Goal: Information Seeking & Learning: Find specific fact

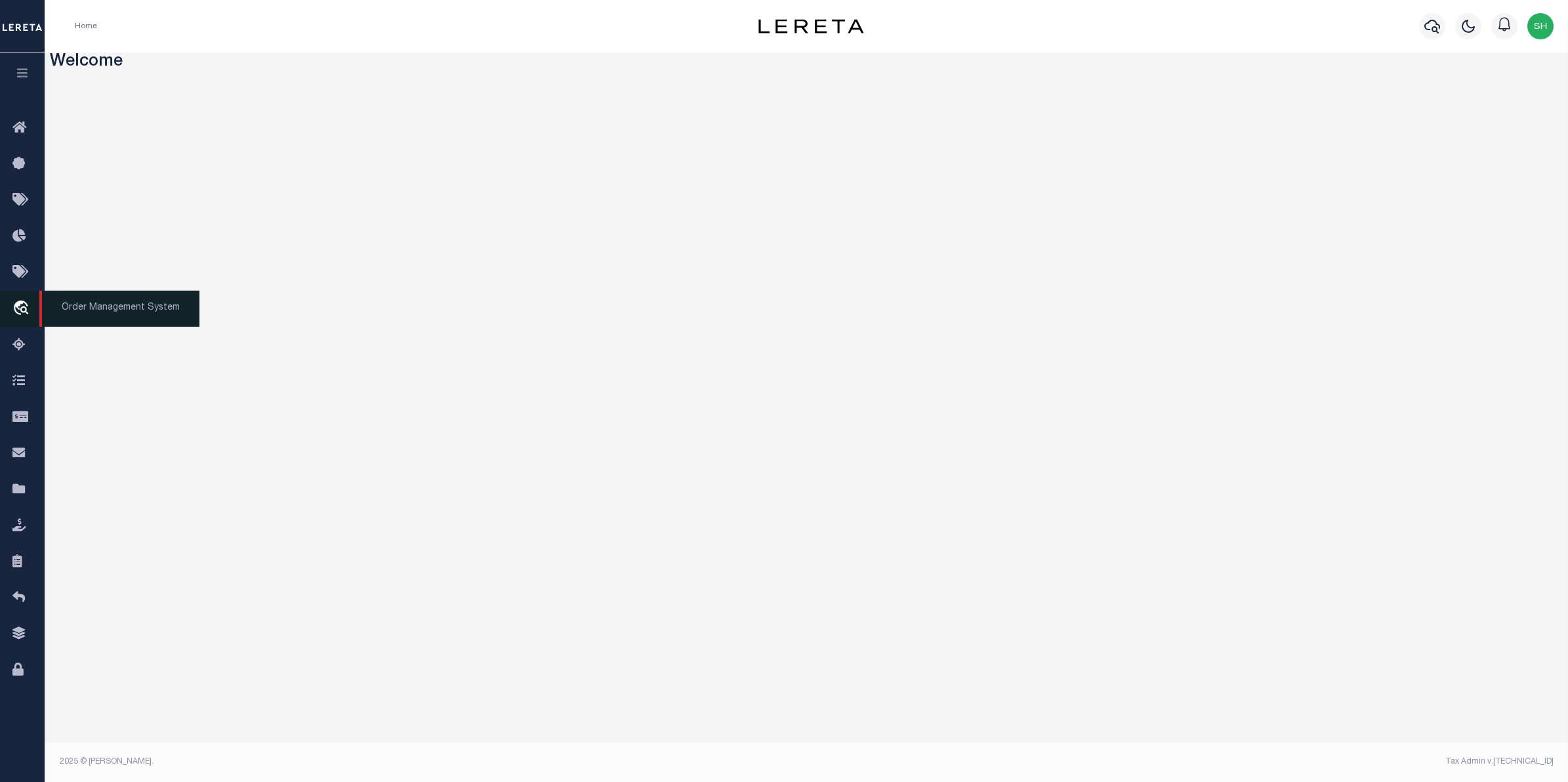
click at [20, 312] on icon "travel_explore" at bounding box center [23, 309] width 21 height 17
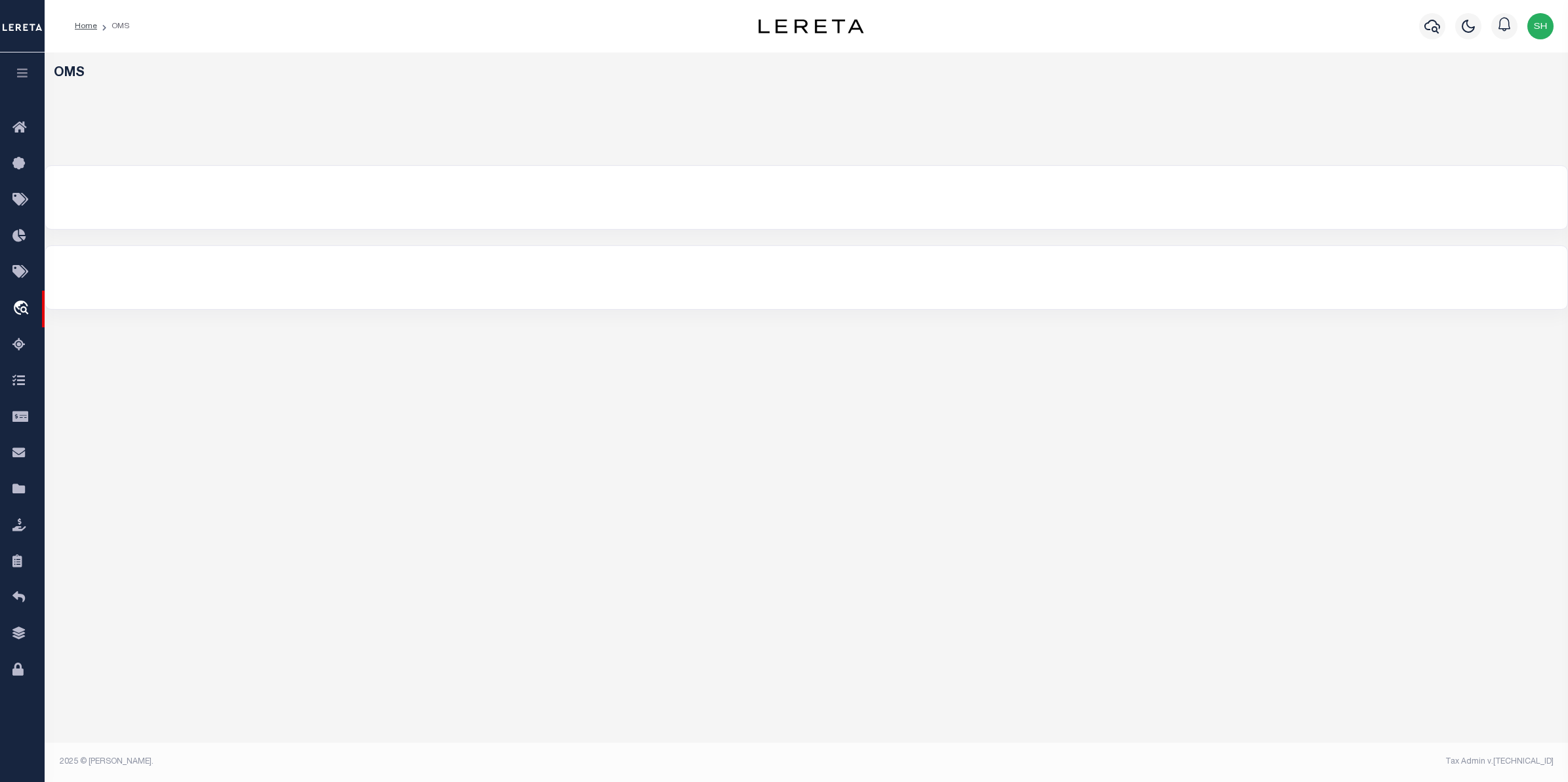
select select "200"
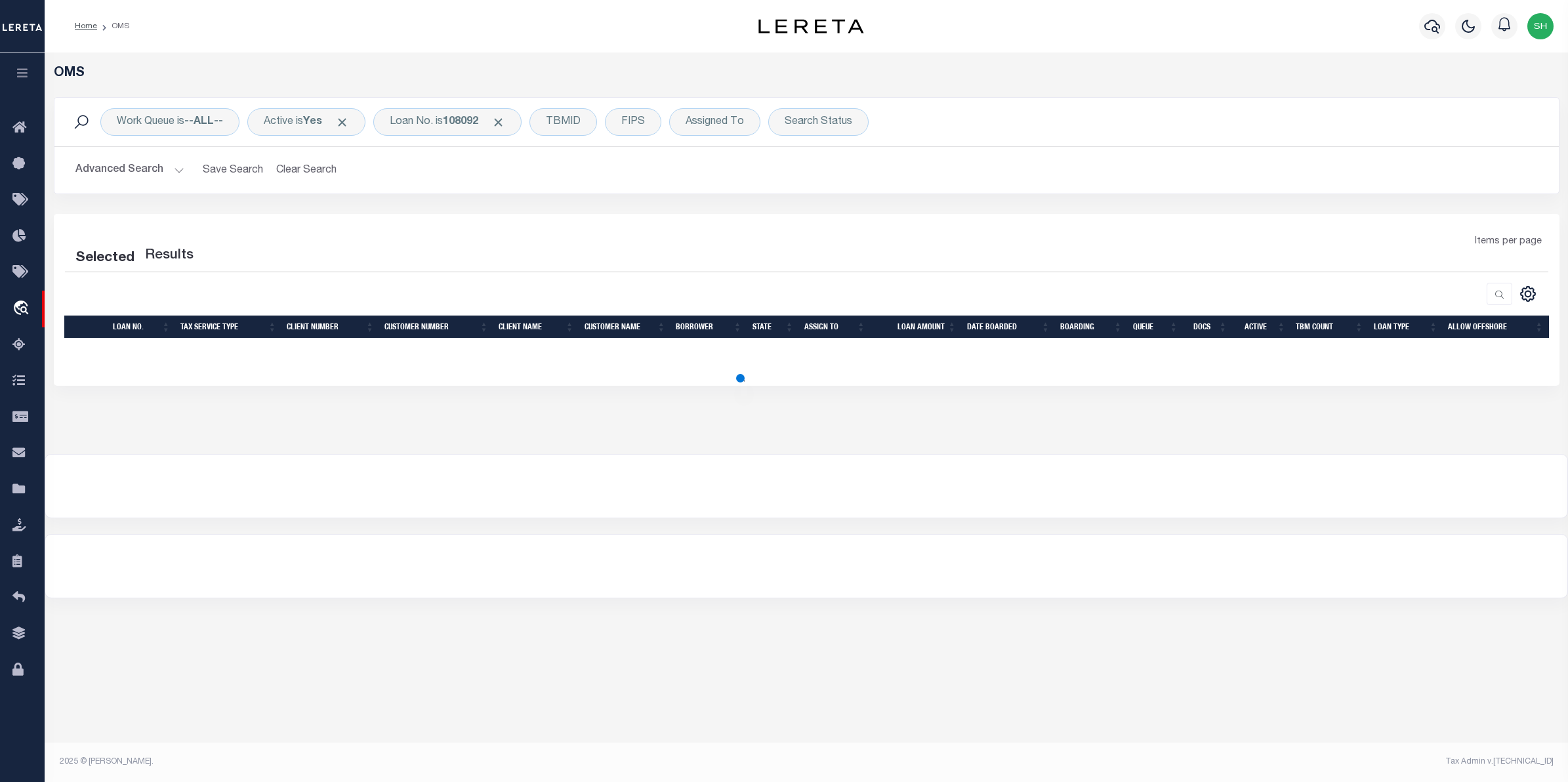
select select "200"
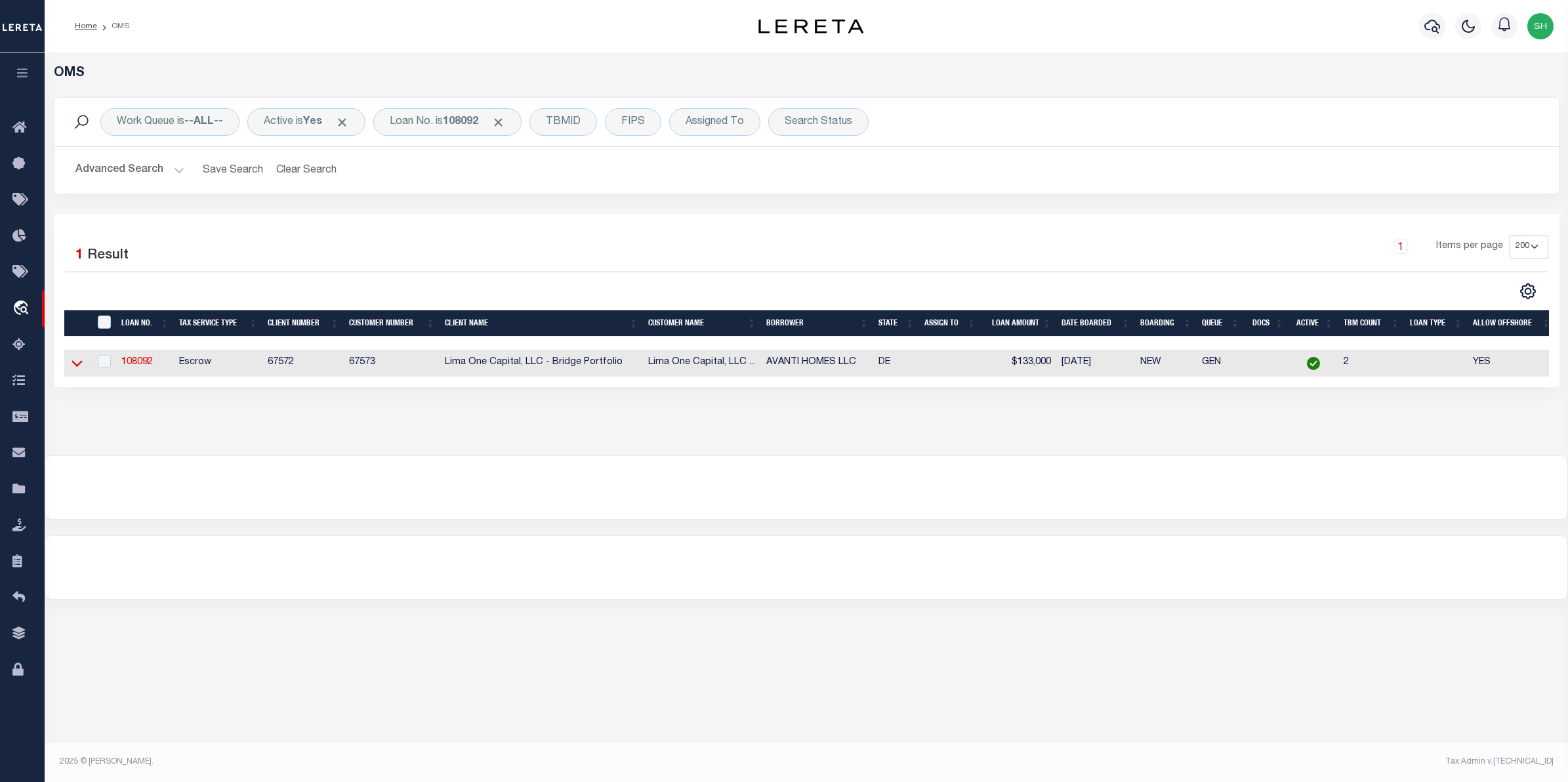
click at [80, 362] on icon at bounding box center [77, 363] width 11 height 14
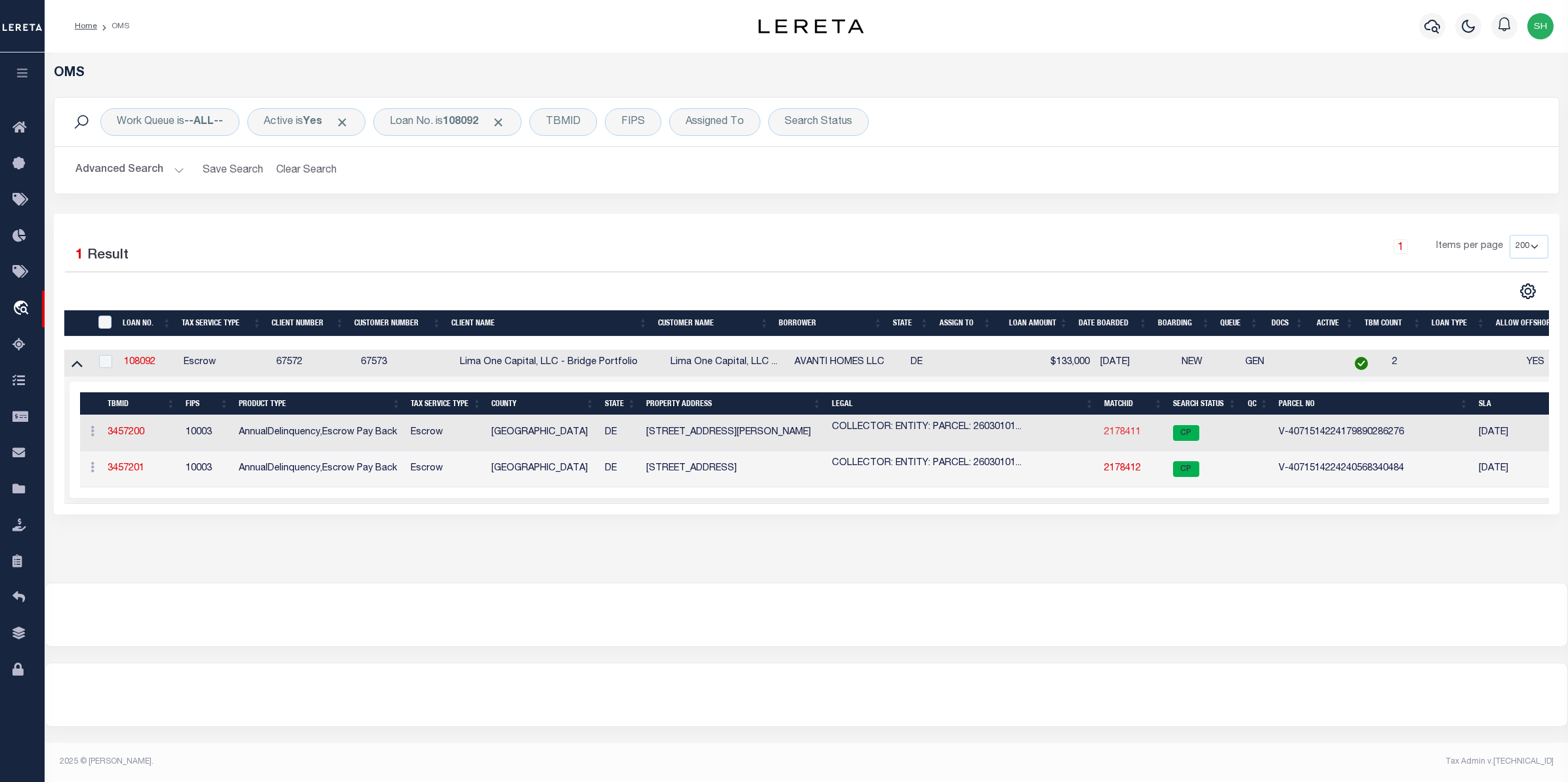
click at [1119, 437] on link "2178411" at bounding box center [1123, 432] width 37 height 9
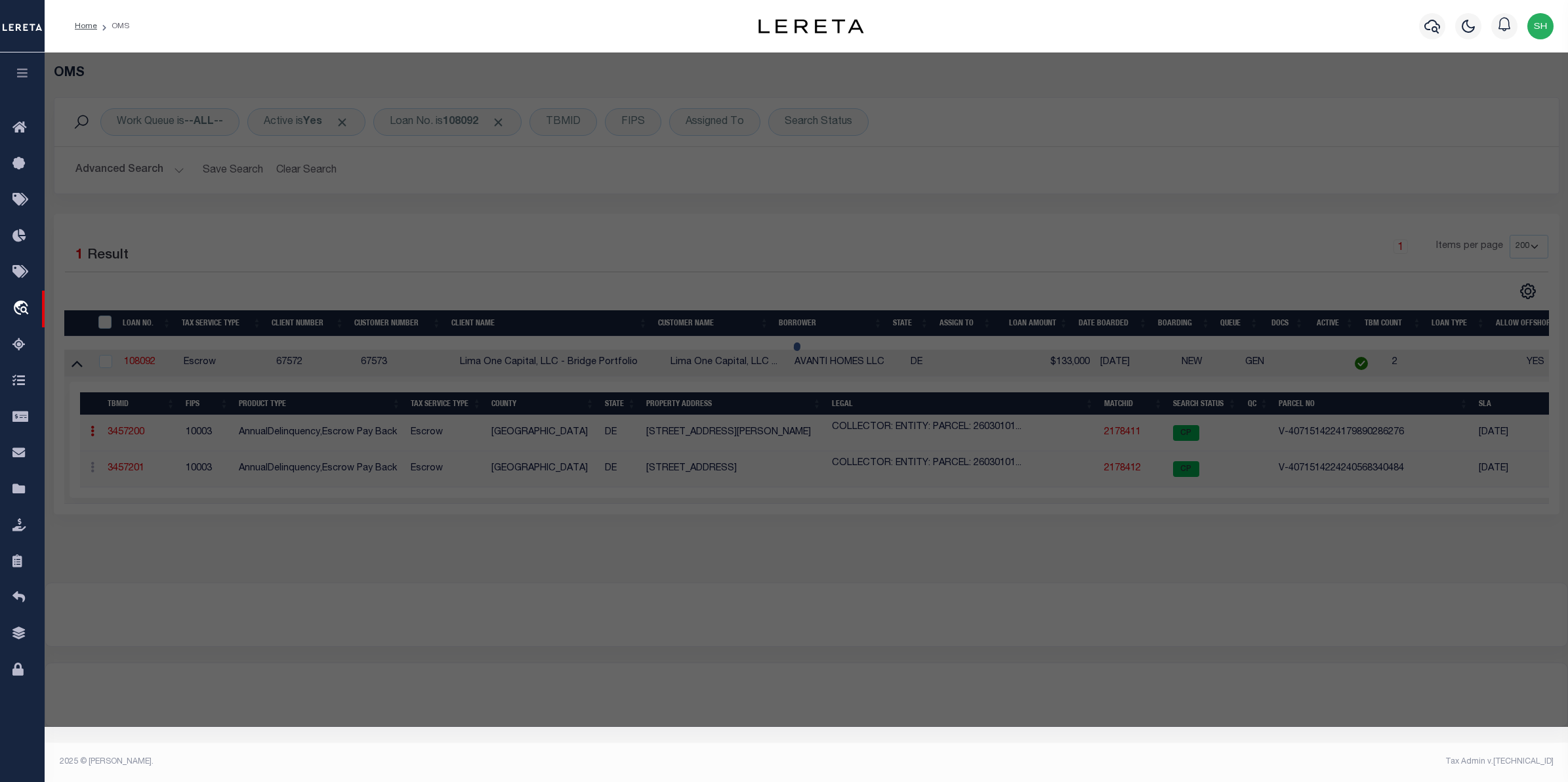
checkbox input "false"
select select "CP"
select select "AGW"
select select
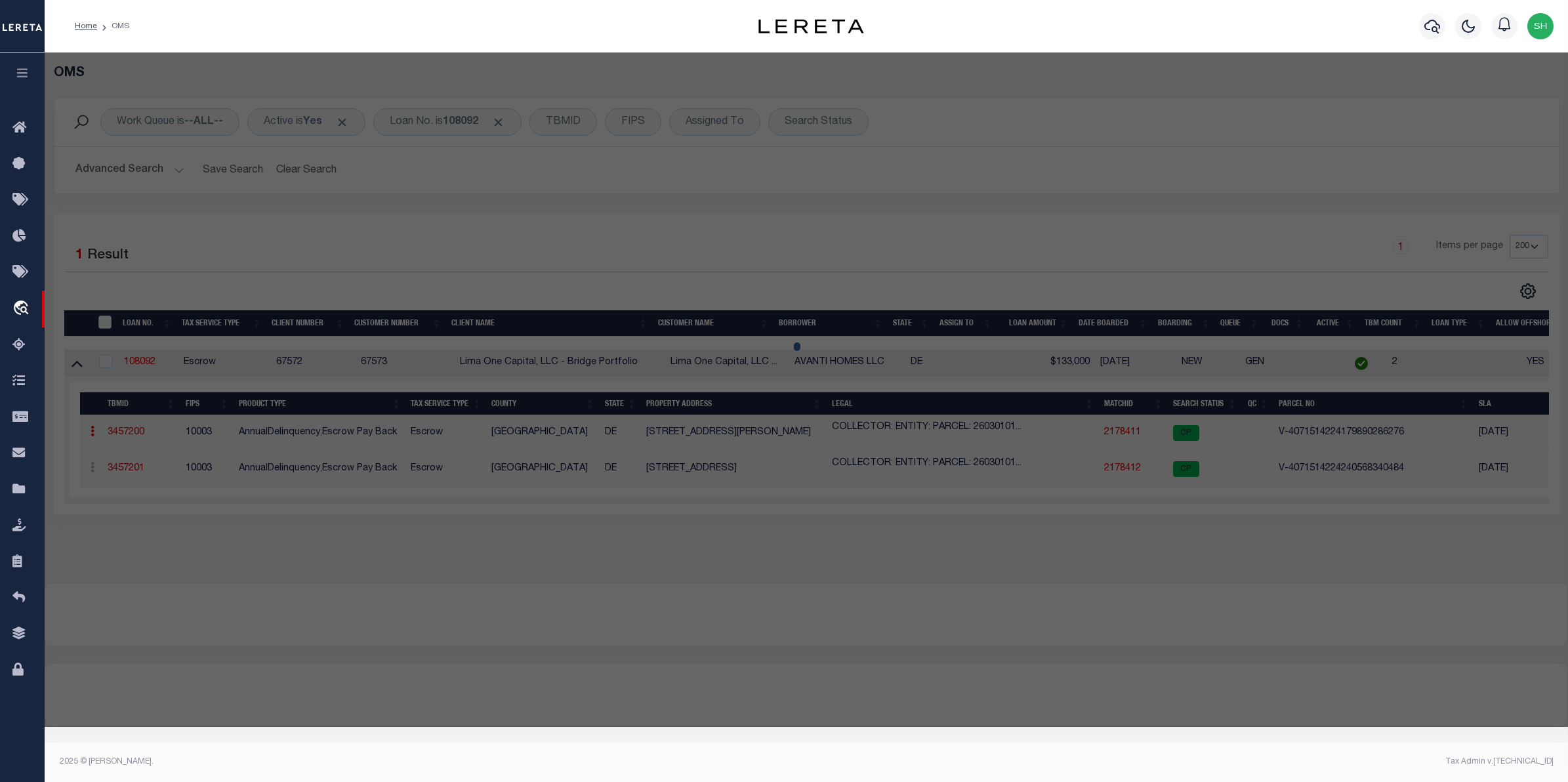
type input "[STREET_ADDRESS][PERSON_NAME]"
checkbox input "false"
type input "WILMINGTON DE 19802"
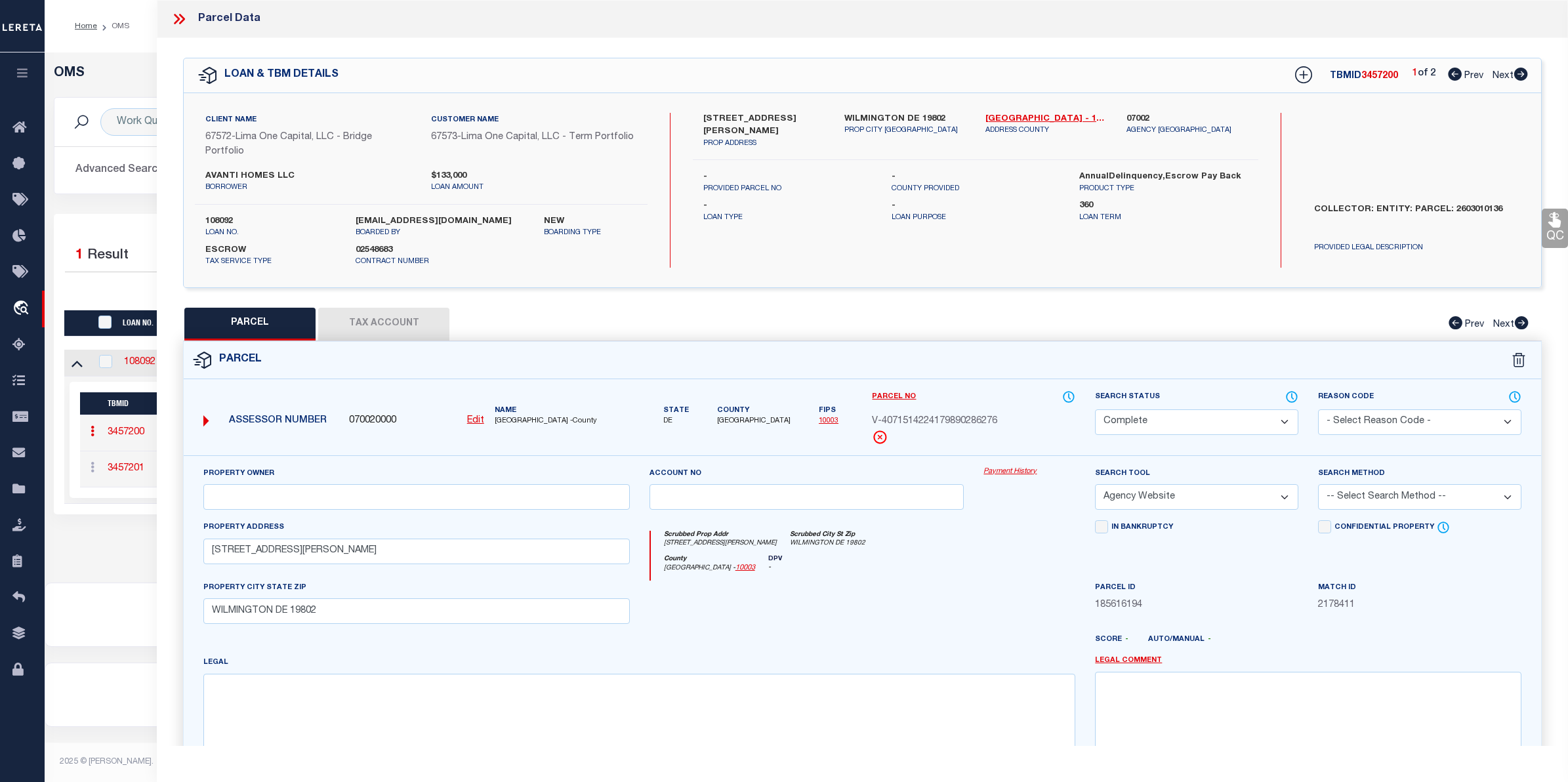
click at [1019, 474] on link "Payment History" at bounding box center [1030, 472] width 92 height 11
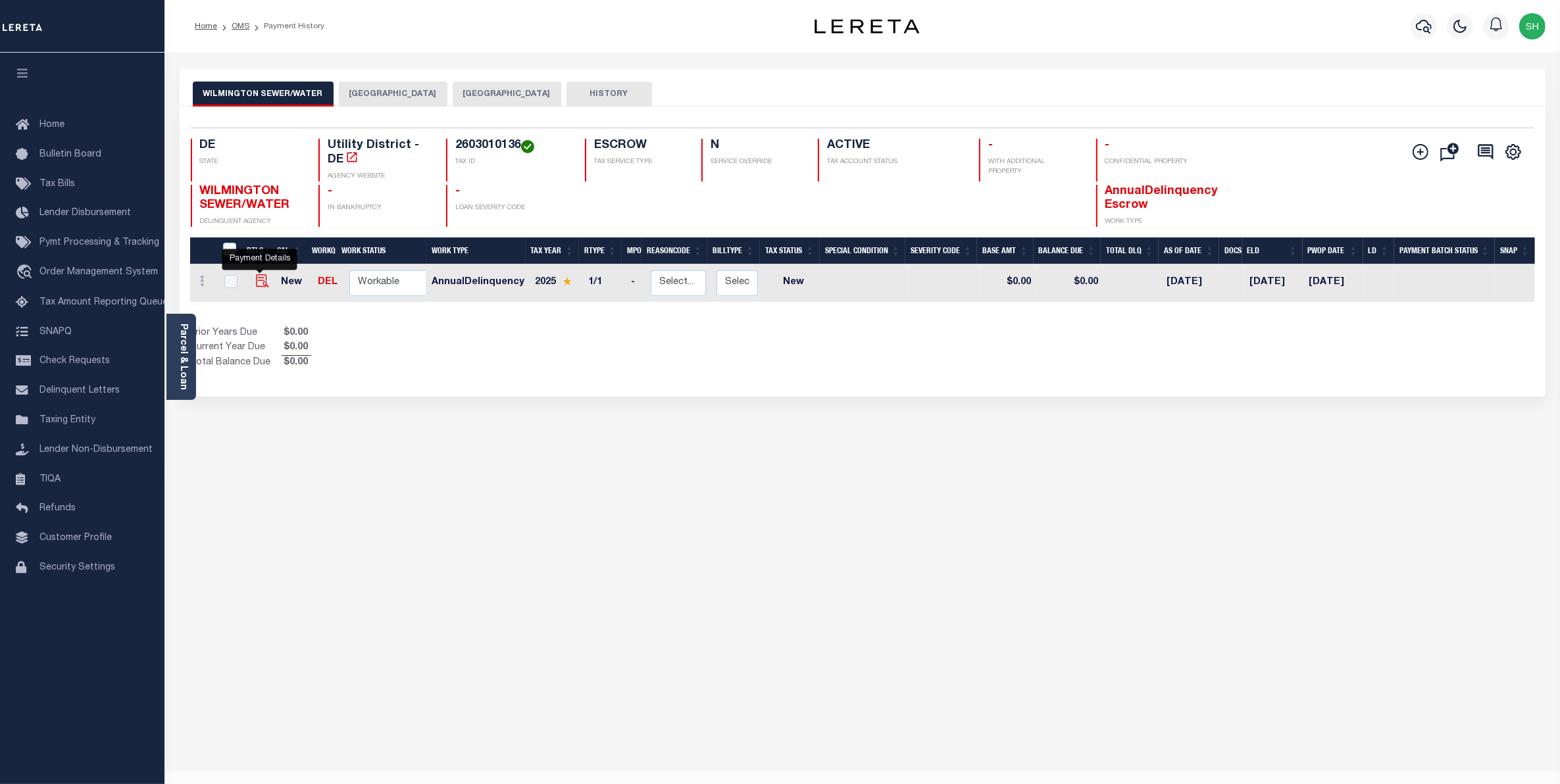
click at [259, 283] on img "" at bounding box center [262, 281] width 13 height 13
checkbox input "true"
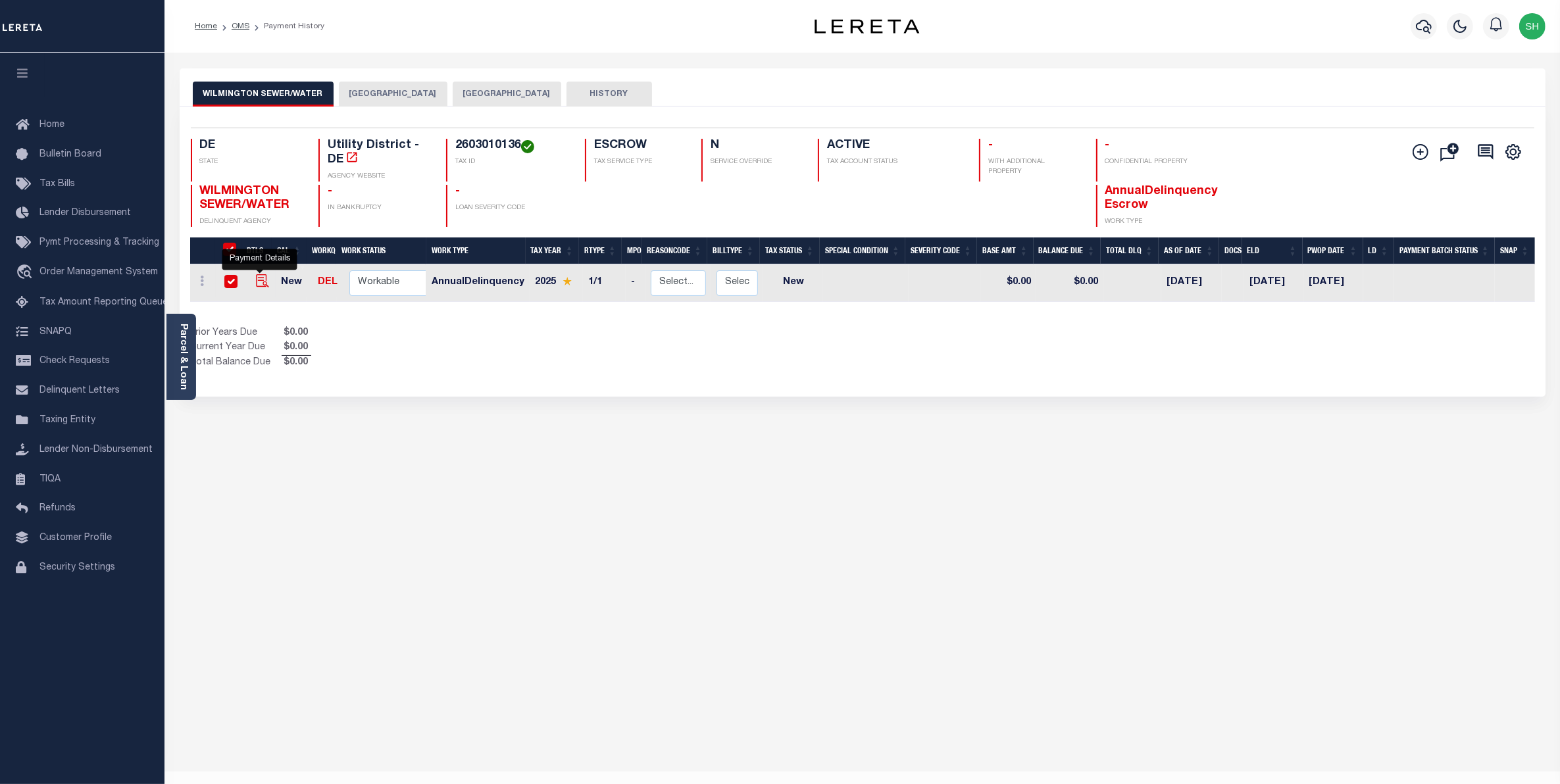
checkbox input "true"
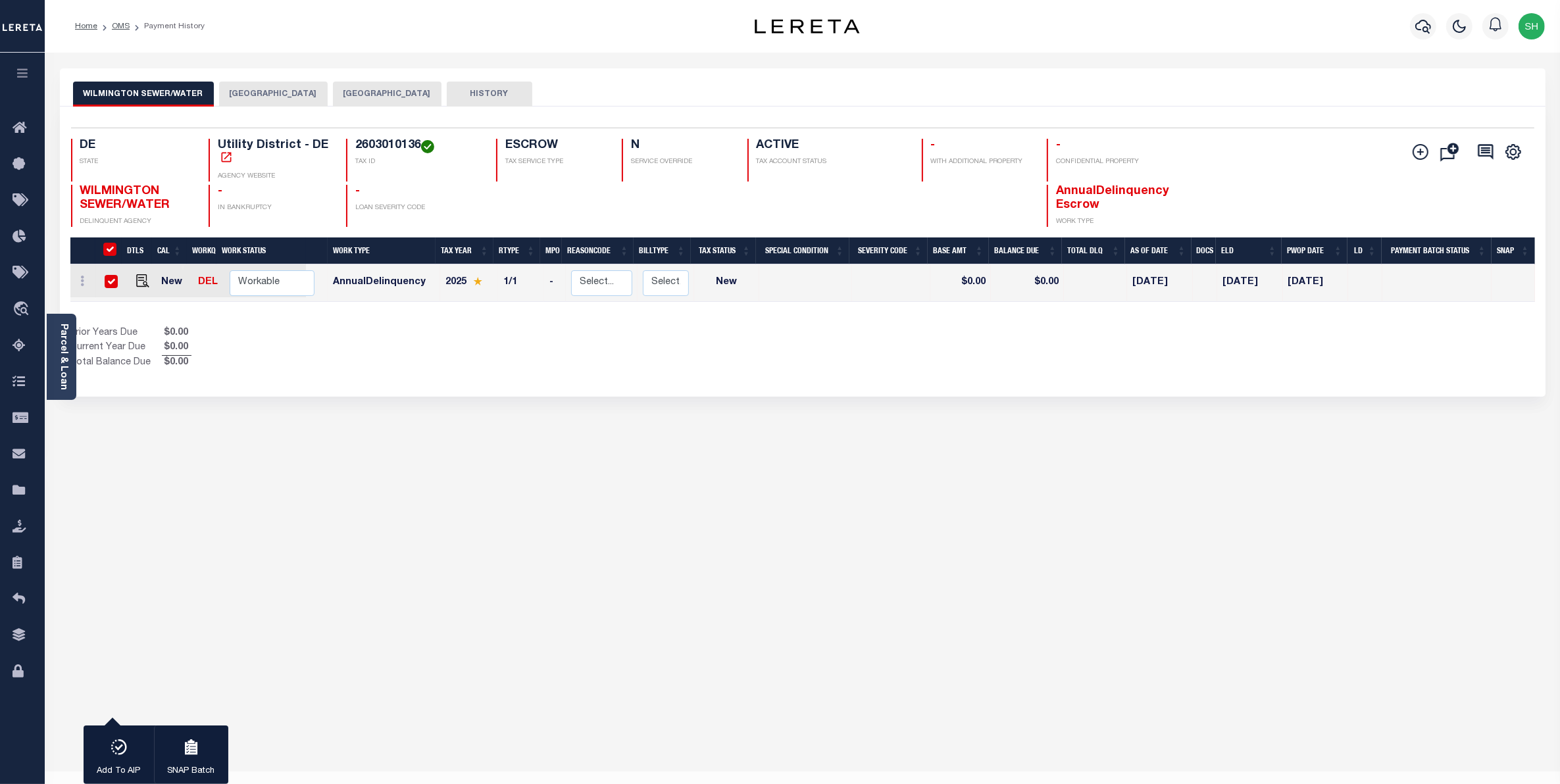
click at [277, 95] on button "[GEOGRAPHIC_DATA]" at bounding box center [274, 93] width 109 height 25
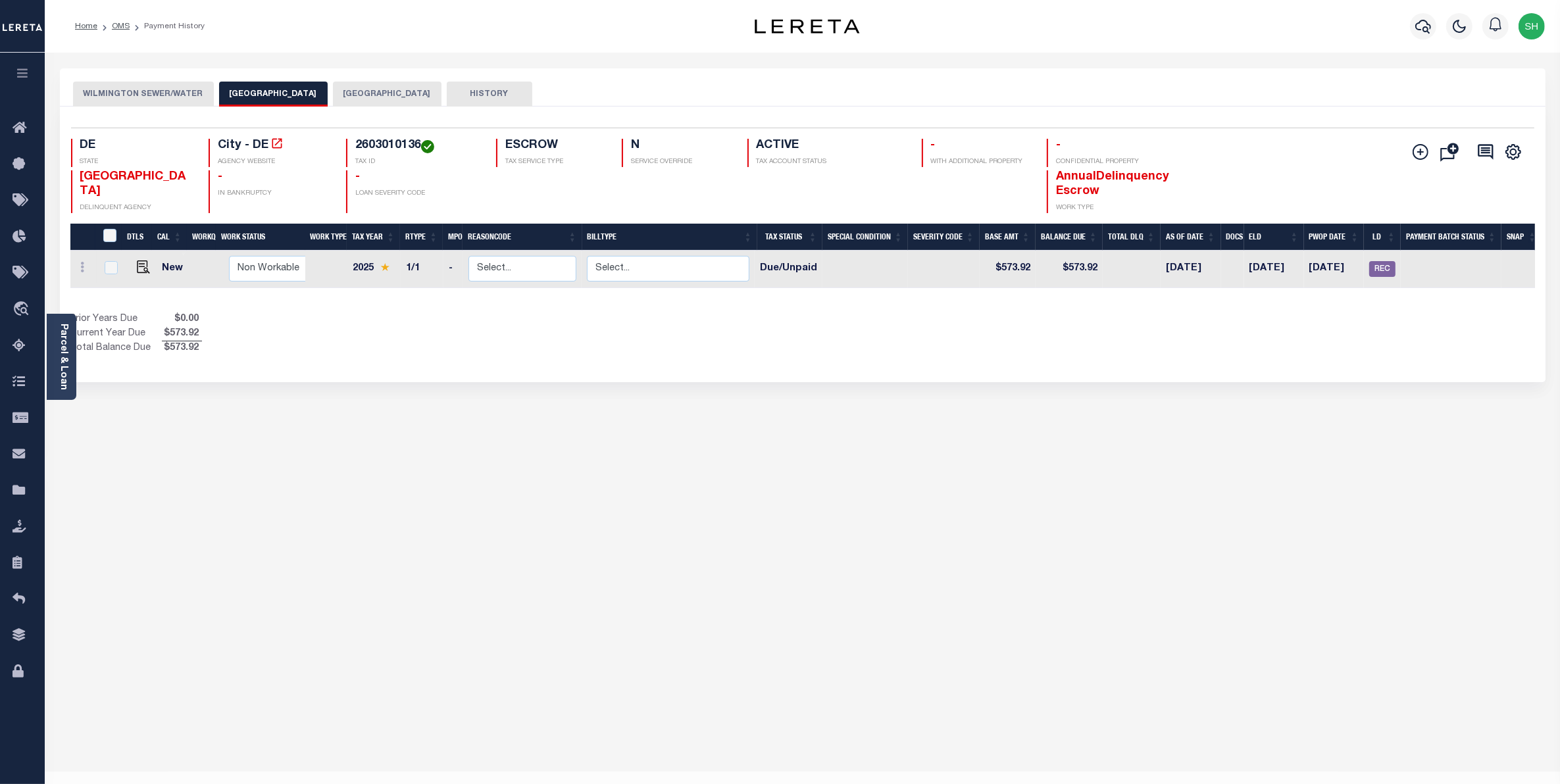
click at [342, 95] on button "[GEOGRAPHIC_DATA]" at bounding box center [388, 93] width 109 height 25
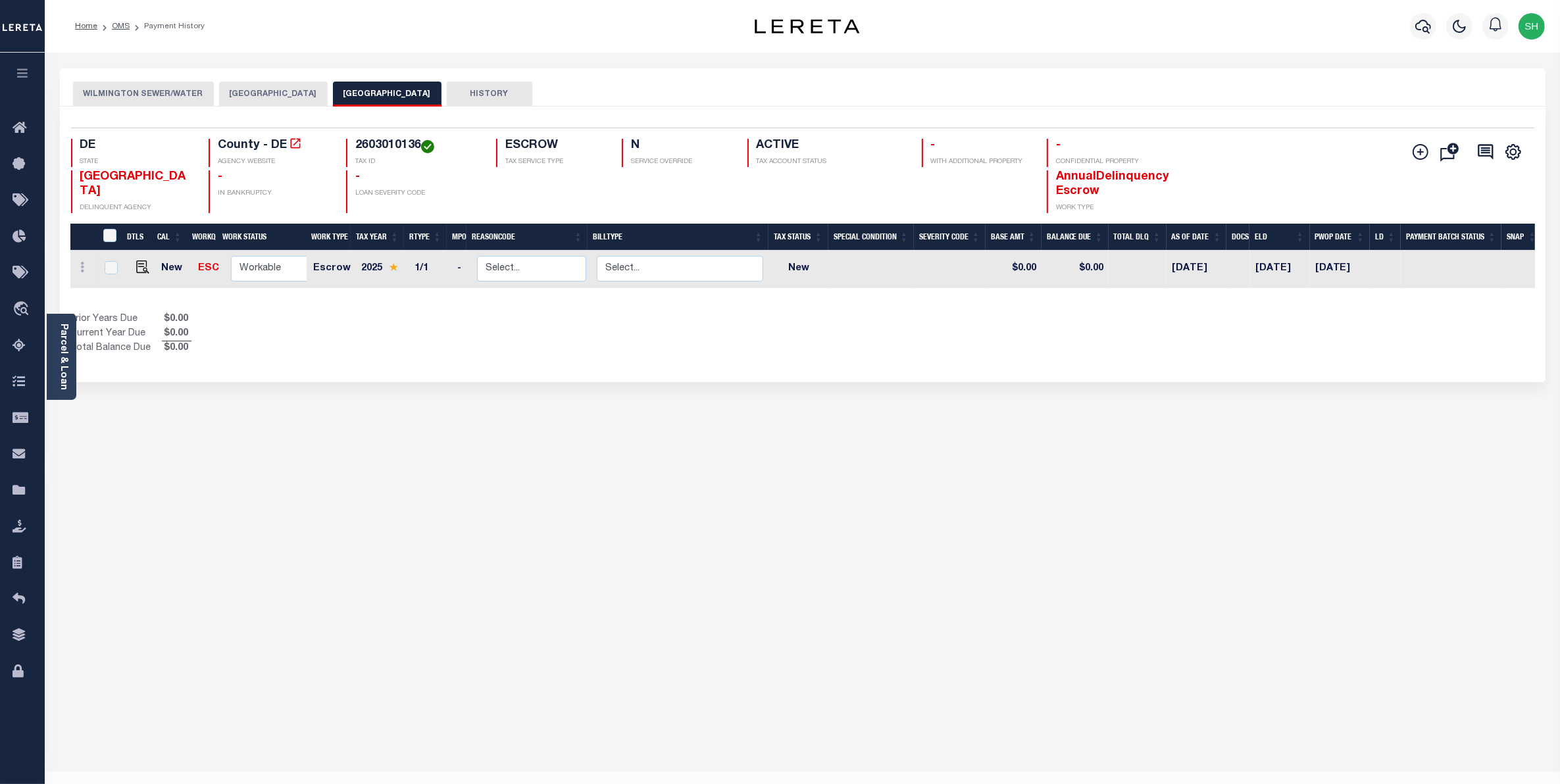
click at [495, 485] on div "[GEOGRAPHIC_DATA] [GEOGRAPHIC_DATA]/WATER [GEOGRAPHIC_DATA] [GEOGRAPHIC_DATA] H…" at bounding box center [803, 440] width 1506 height 742
drag, startPoint x: 419, startPoint y: 145, endPoint x: 347, endPoint y: 146, distance: 72.0
click at [347, 146] on div "2603010136 TAX ID" at bounding box center [413, 153] width 134 height 28
copy h4 "2603010136"
click at [260, 90] on button "[GEOGRAPHIC_DATA]" at bounding box center [274, 93] width 109 height 25
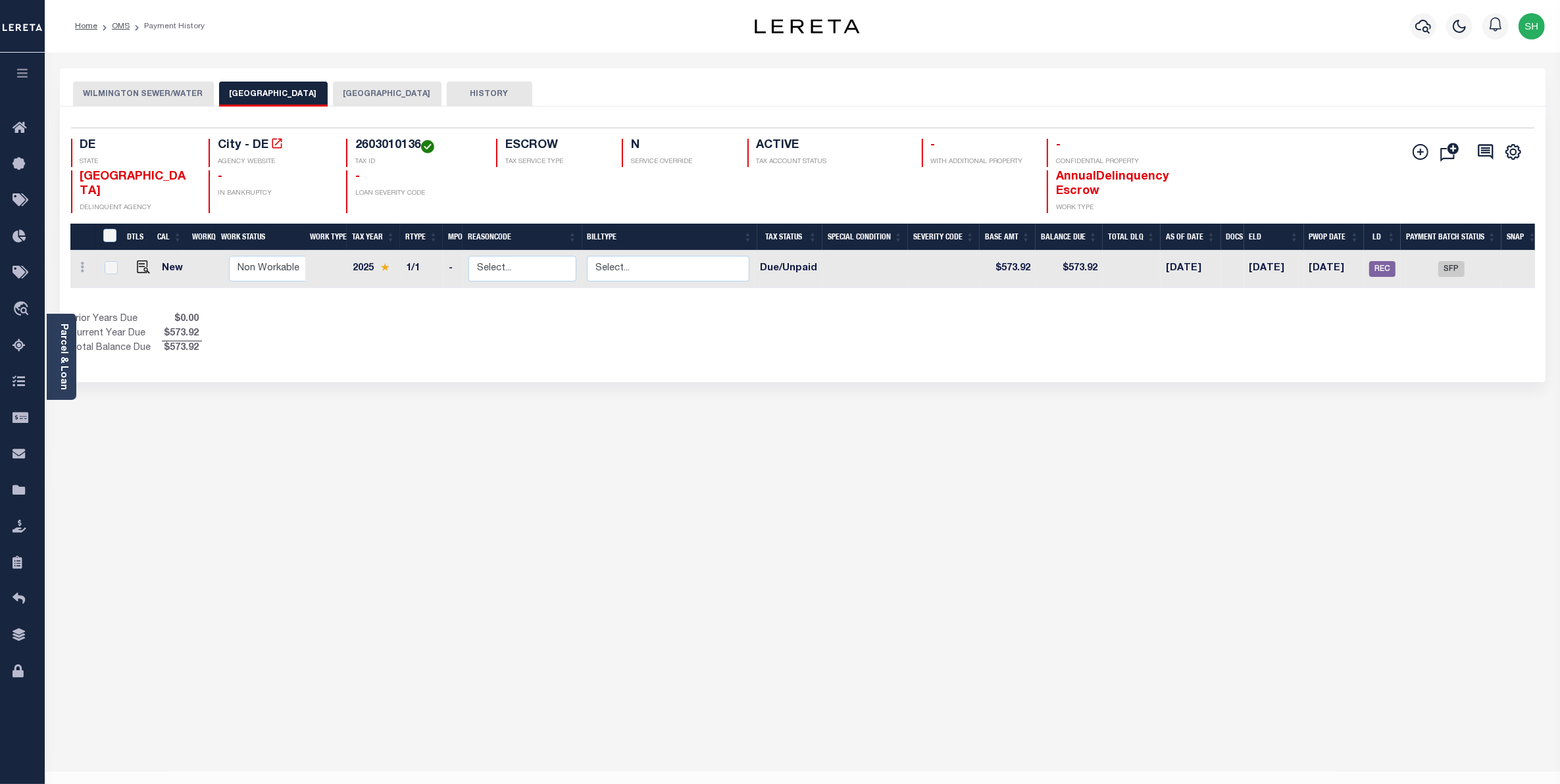
click at [371, 96] on button "[GEOGRAPHIC_DATA]" at bounding box center [388, 93] width 109 height 25
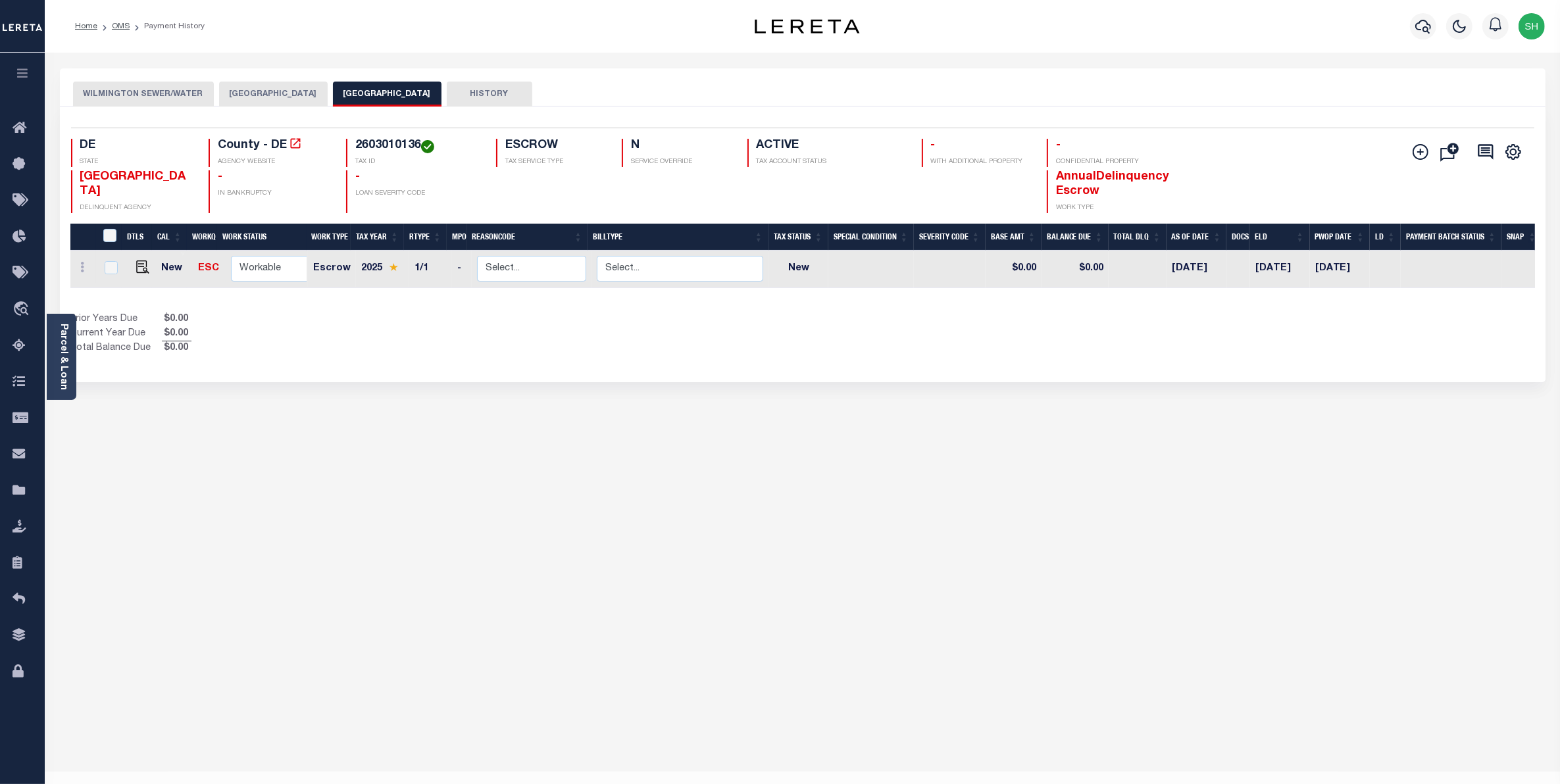
click at [883, 379] on div "Selected 1 Result 1 Items per page 25 50 100 DE STATE TAX ID N -" at bounding box center [803, 245] width 1486 height 276
click at [841, 419] on div "[GEOGRAPHIC_DATA] [GEOGRAPHIC_DATA]/WATER [GEOGRAPHIC_DATA] [GEOGRAPHIC_DATA] H…" at bounding box center [803, 440] width 1506 height 742
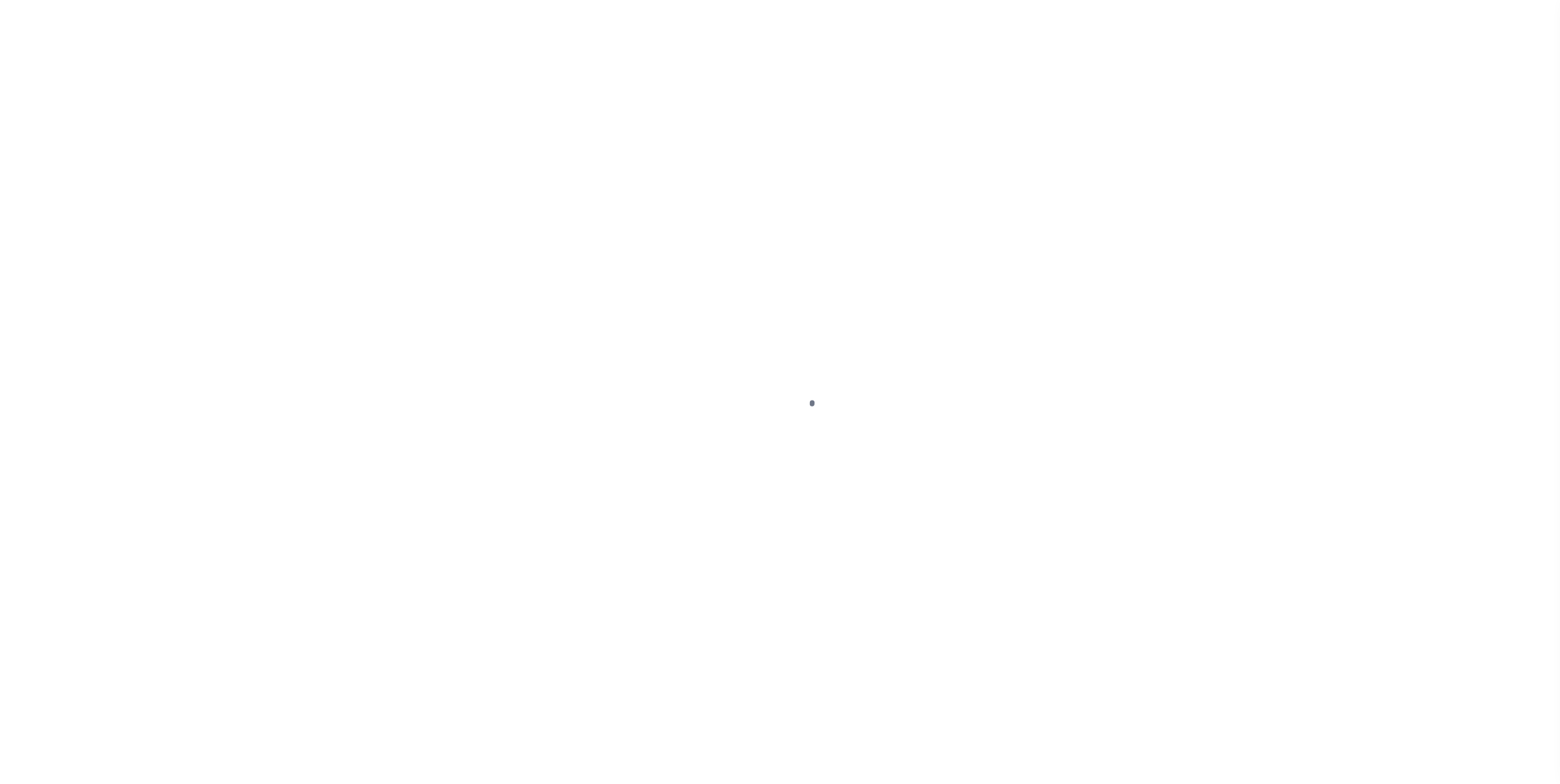
select select "NW2"
